Goal: Task Accomplishment & Management: Manage account settings

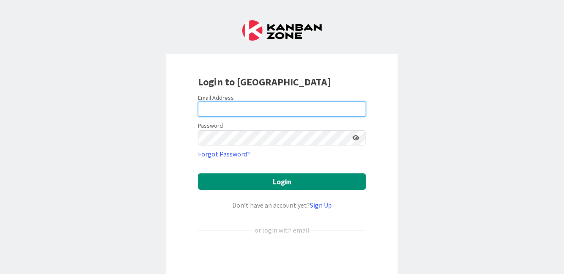
type input "[PERSON_NAME][EMAIL_ADDRESS][PERSON_NAME][DOMAIN_NAME]"
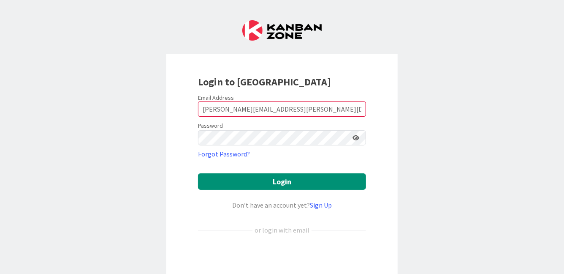
click at [307, 172] on form "Email Address [PERSON_NAME][EMAIL_ADDRESS][PERSON_NAME][DOMAIN_NAME] Password F…" at bounding box center [282, 193] width 168 height 198
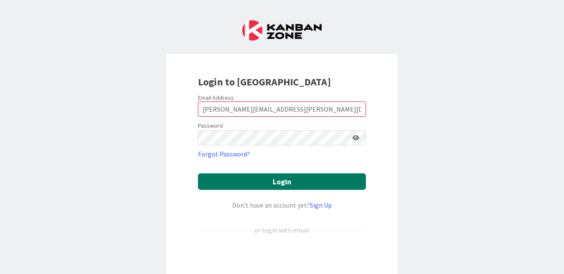
click at [307, 178] on button "Login" at bounding box center [282, 181] width 168 height 16
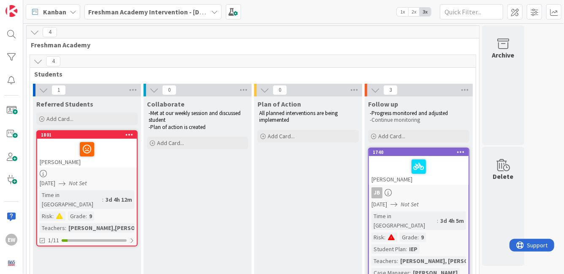
click at [183, 16] on div "Freshman Academy Intervention - [DATE]-[DATE]" at bounding box center [152, 11] width 137 height 15
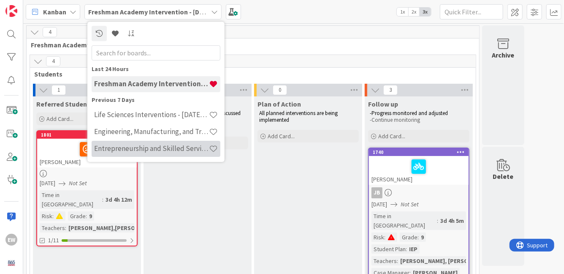
click at [165, 148] on h4 "Entrepreneurship and Skilled Services Interventions - [DATE]-[DATE]" at bounding box center [151, 148] width 115 height 8
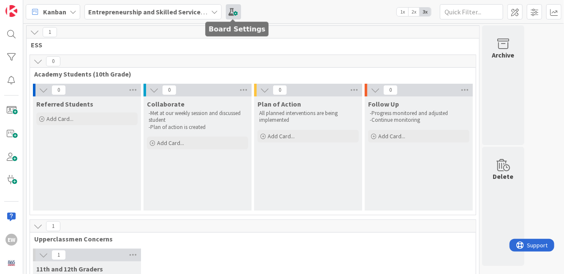
click at [232, 14] on span at bounding box center [233, 11] width 15 height 15
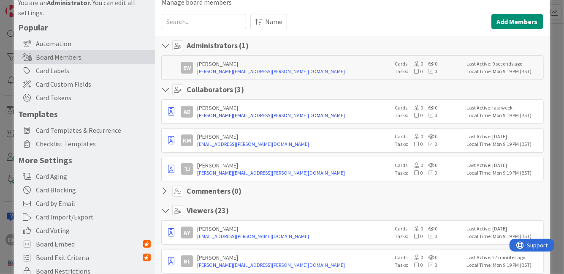
scroll to position [37, 0]
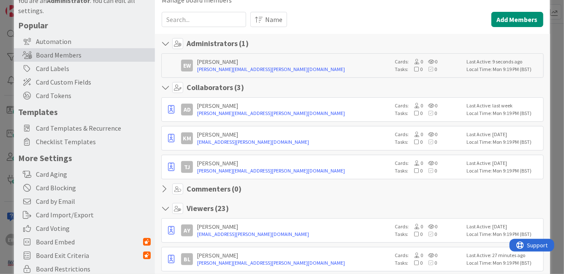
click at [166, 189] on icon at bounding box center [166, 189] width 11 height 8
click at [165, 187] on icon at bounding box center [166, 189] width 11 height 8
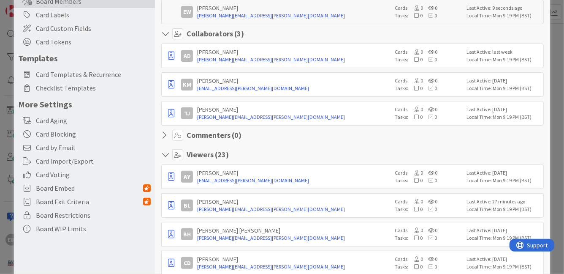
scroll to position [115, 0]
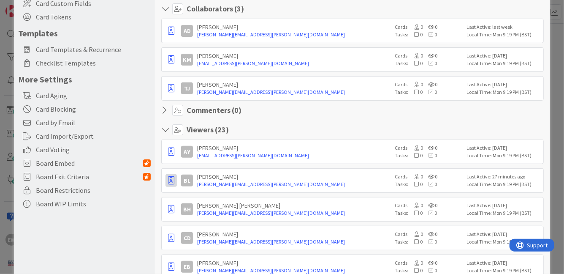
drag, startPoint x: 171, startPoint y: 179, endPoint x: 180, endPoint y: 53, distance: 125.8
click at [170, 186] on div "[PERSON_NAME] [PERSON_NAME][EMAIL_ADDRESS][PERSON_NAME][DOMAIN_NAME] Cards: 0 0…" at bounding box center [352, 180] width 382 height 25
click at [170, 35] on icon "button" at bounding box center [171, 31] width 6 height 8
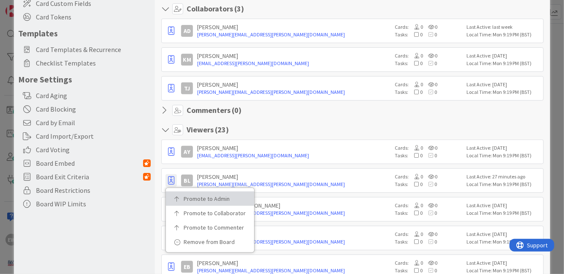
click at [191, 198] on p "Promote to Admin" at bounding box center [213, 199] width 59 height 6
